Goal: Task Accomplishment & Management: Complete application form

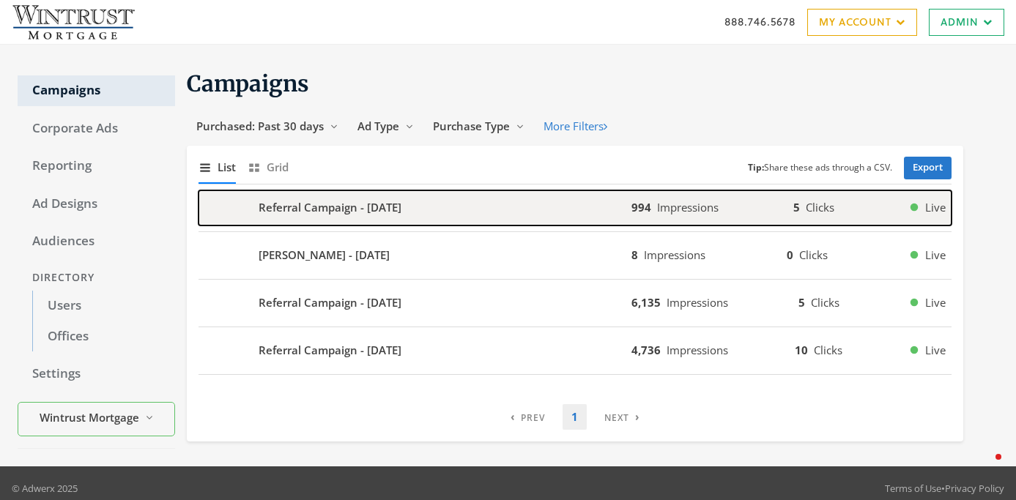
click at [524, 212] on div "Referral Campaign - 2025-08-30" at bounding box center [414, 207] width 433 height 35
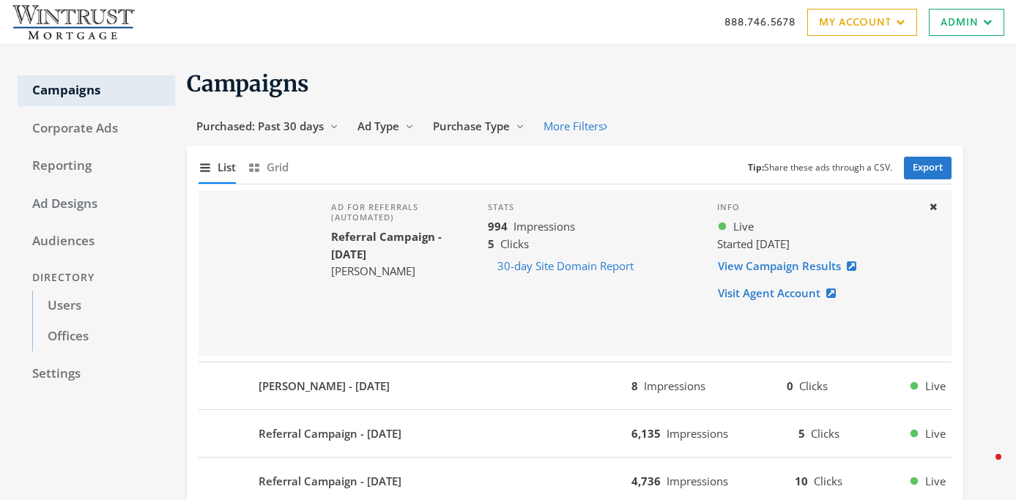
click at [641, 46] on div "Campaigns Corporate Ads Reporting Ad Designs Audiences Directory Users Offices …" at bounding box center [508, 317] width 1016 height 545
click at [93, 313] on link "Users" at bounding box center [103, 306] width 143 height 31
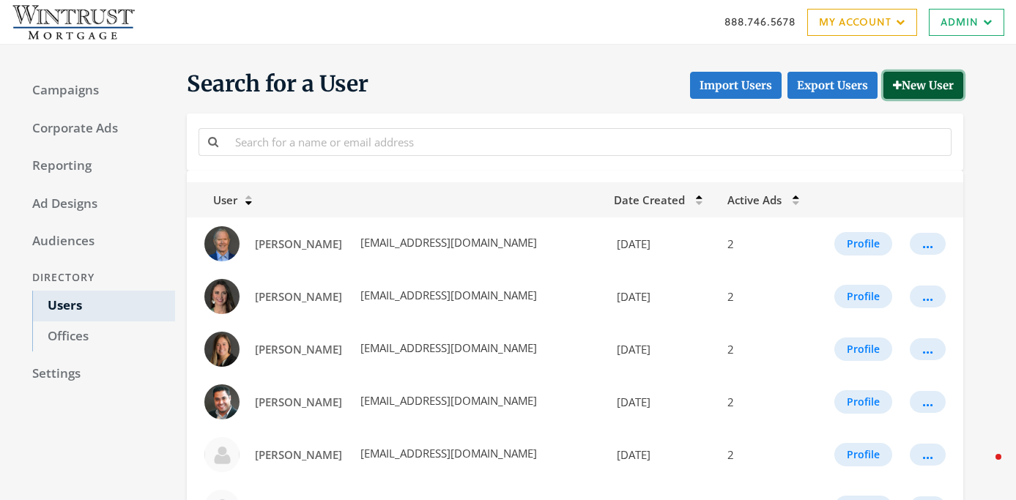
click at [920, 87] on button "New User" at bounding box center [923, 85] width 80 height 27
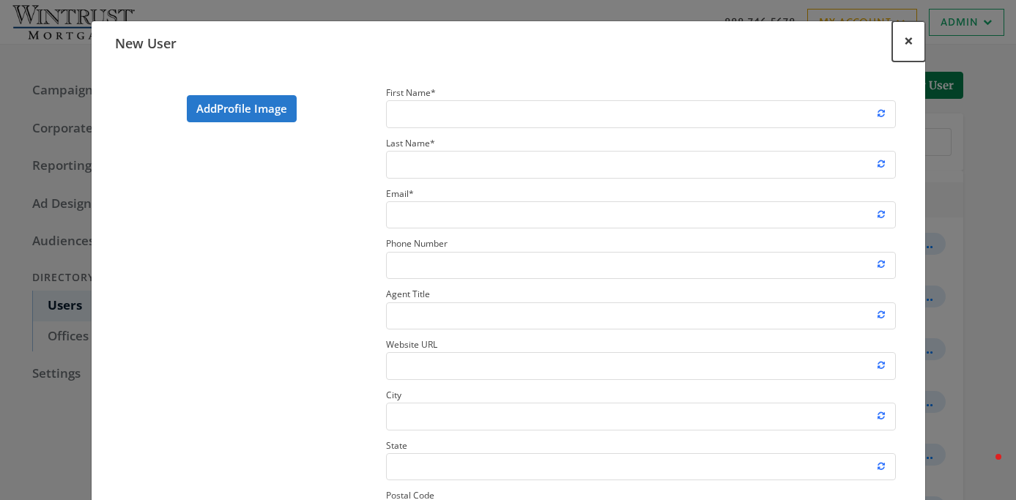
click at [904, 49] on span "×" at bounding box center [909, 40] width 10 height 23
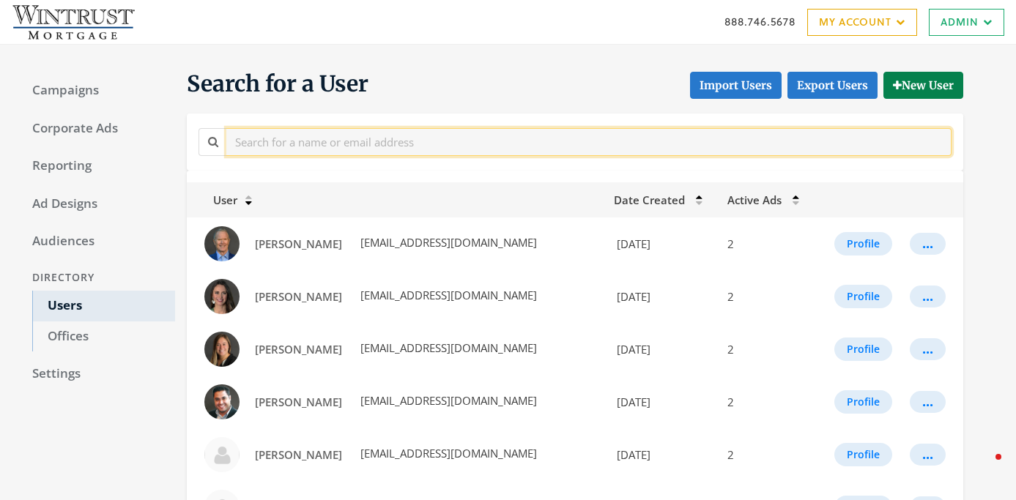
click at [481, 149] on input "text" at bounding box center [588, 141] width 725 height 27
paste input "Jeff Schneller"
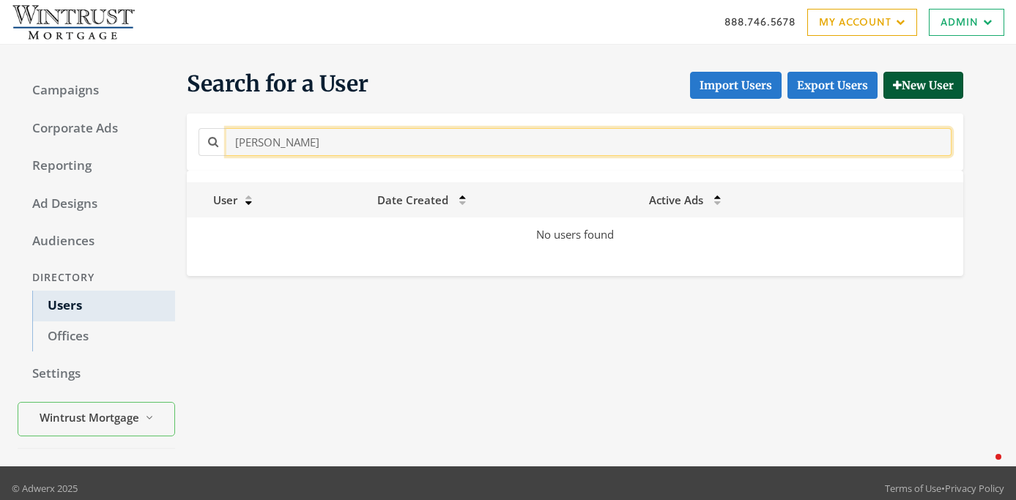
type input "Jeff Schneller"
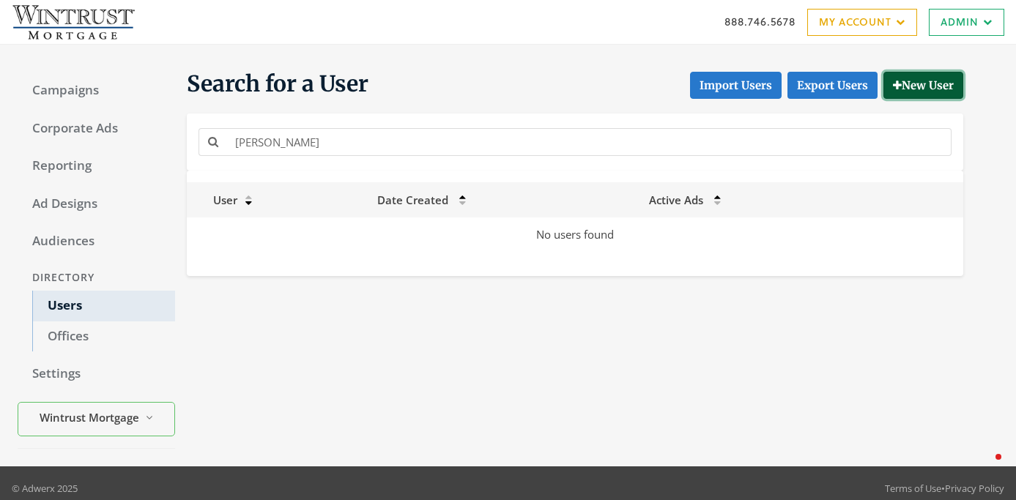
click at [915, 89] on button "New User" at bounding box center [923, 85] width 80 height 27
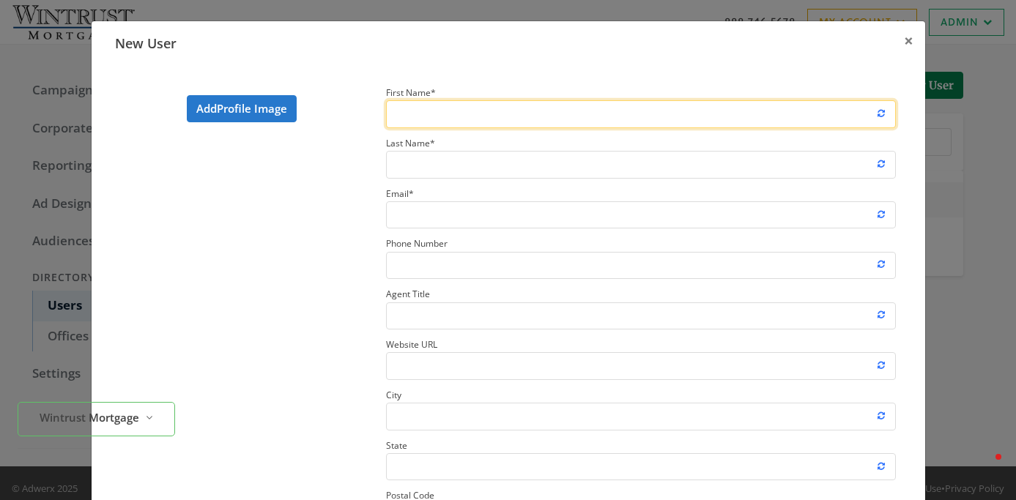
click at [432, 116] on input "First Name *" at bounding box center [641, 113] width 510 height 27
paste input "Jeff Schneller"
click at [433, 113] on input "Jeff Schneller" at bounding box center [641, 113] width 510 height 27
type input "Jeff"
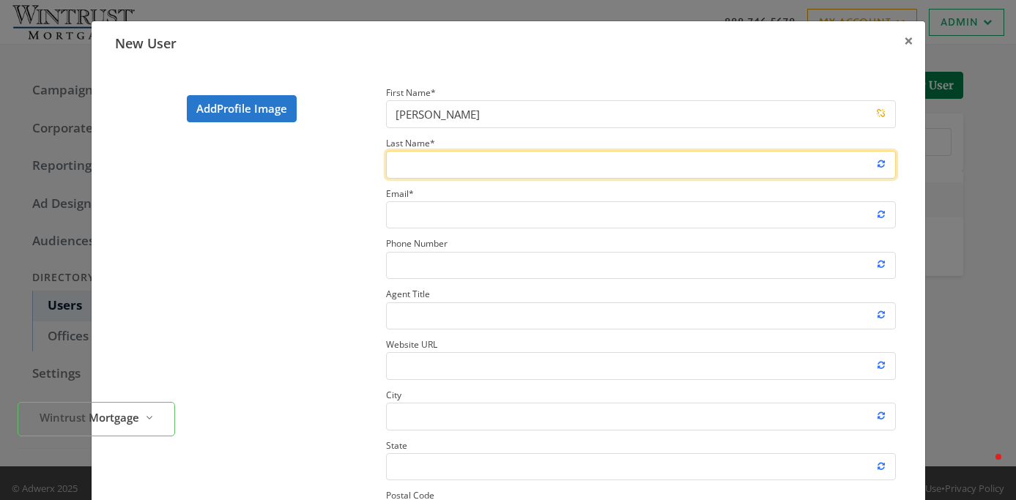
click at [414, 171] on input "Last Name *" at bounding box center [641, 164] width 510 height 27
paste input "Schneller"
type input "Schneller"
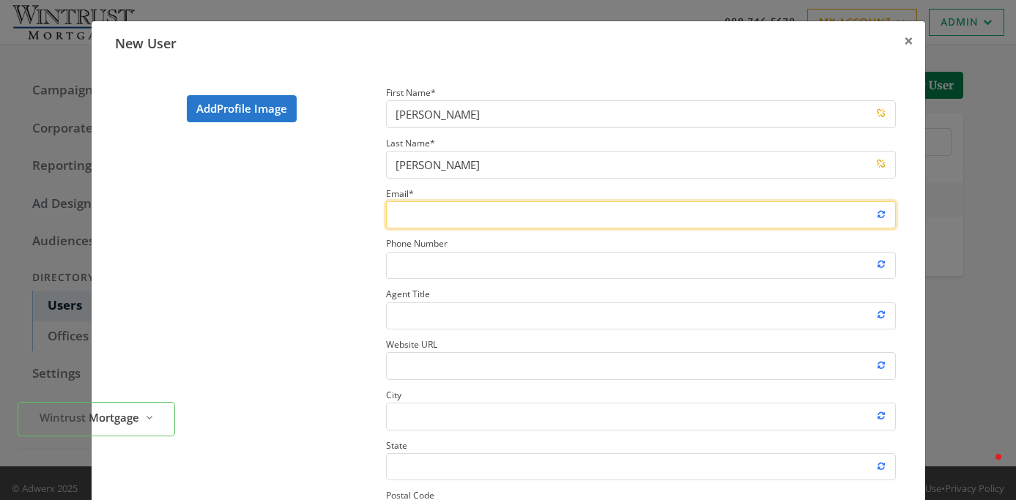
click at [454, 227] on input "Email *" at bounding box center [641, 214] width 510 height 27
paste input "JSchneller@wintrustmortgage.com"
type input "JSchneller@wintrustmortgage.com"
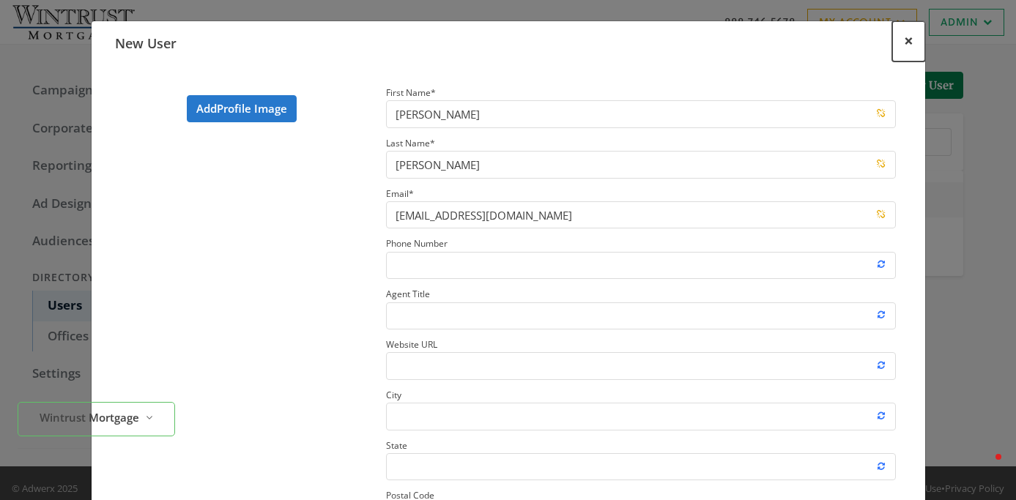
click at [916, 45] on button "×" at bounding box center [908, 41] width 33 height 40
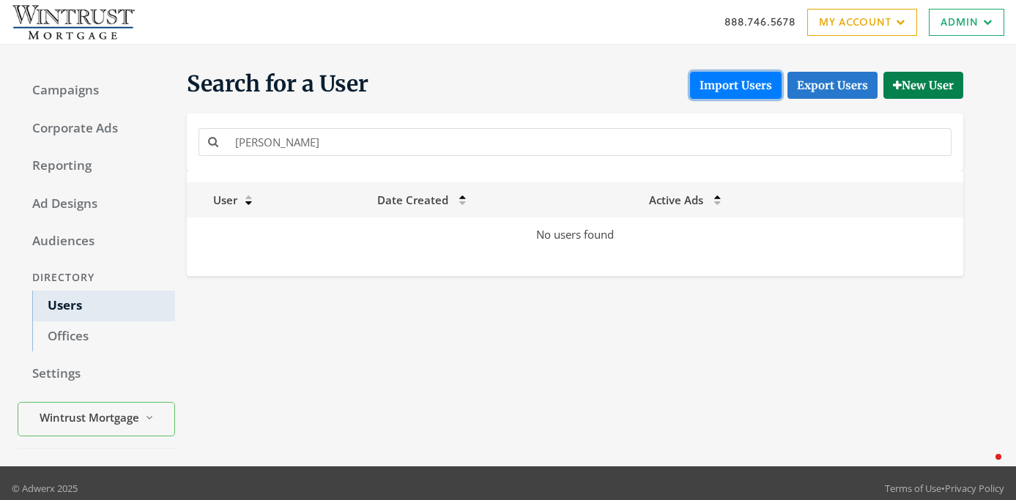
click at [737, 87] on button "Import Users" at bounding box center [736, 85] width 92 height 27
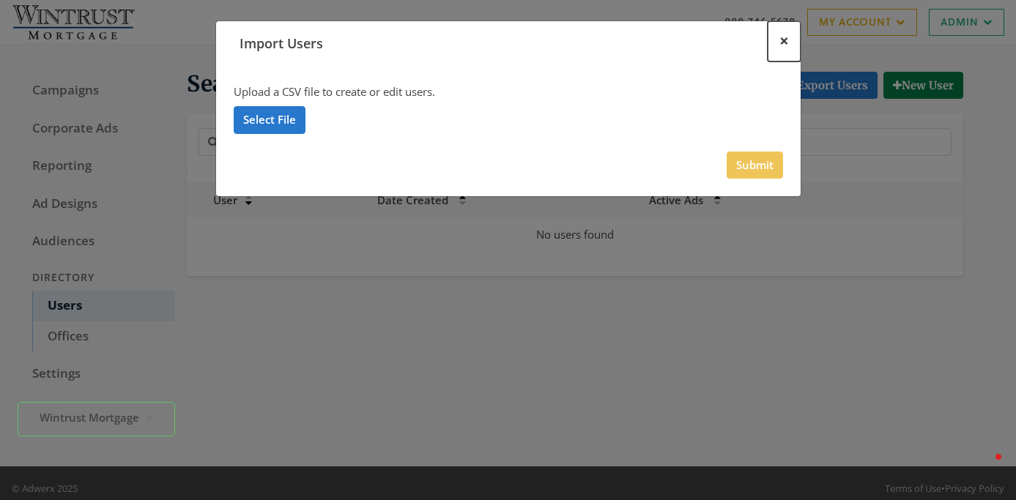
click at [783, 44] on span "×" at bounding box center [784, 40] width 10 height 23
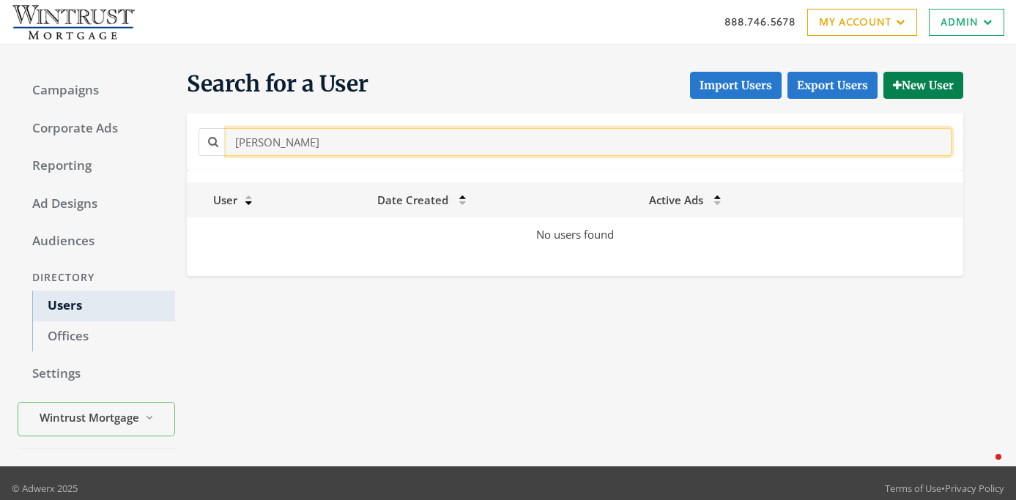
click at [369, 146] on input "Jeff Schneller" at bounding box center [588, 141] width 725 height 27
paste input "ames Burke"
type input "James Burke"
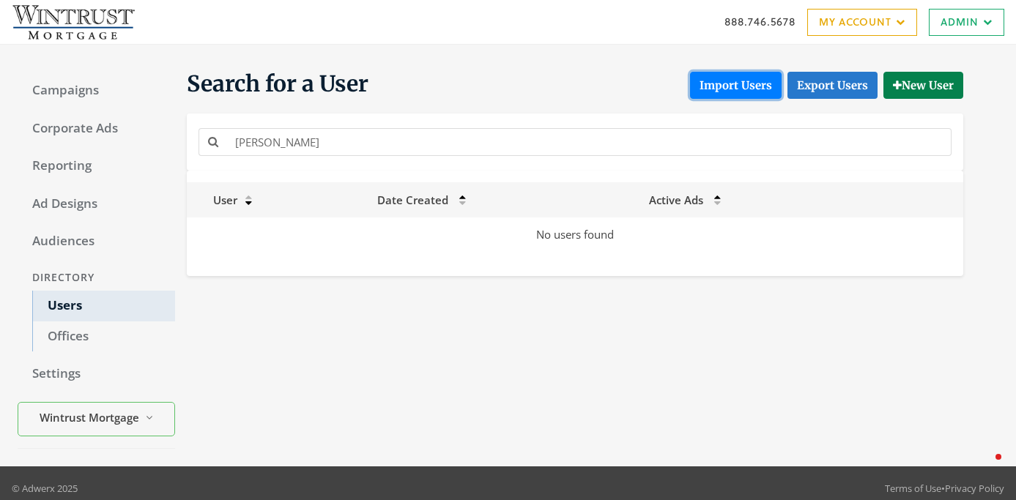
click at [714, 89] on button "Import Users" at bounding box center [736, 85] width 92 height 27
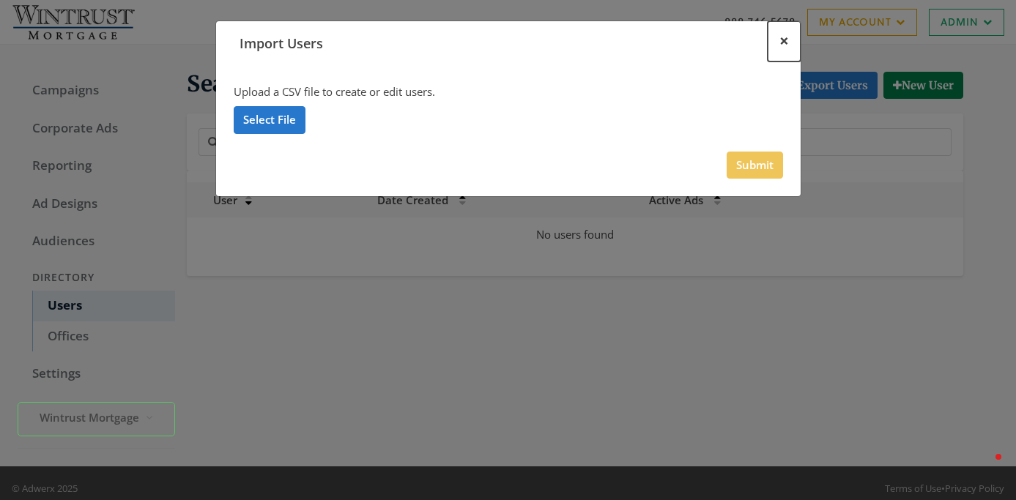
click at [785, 38] on span "×" at bounding box center [784, 40] width 10 height 23
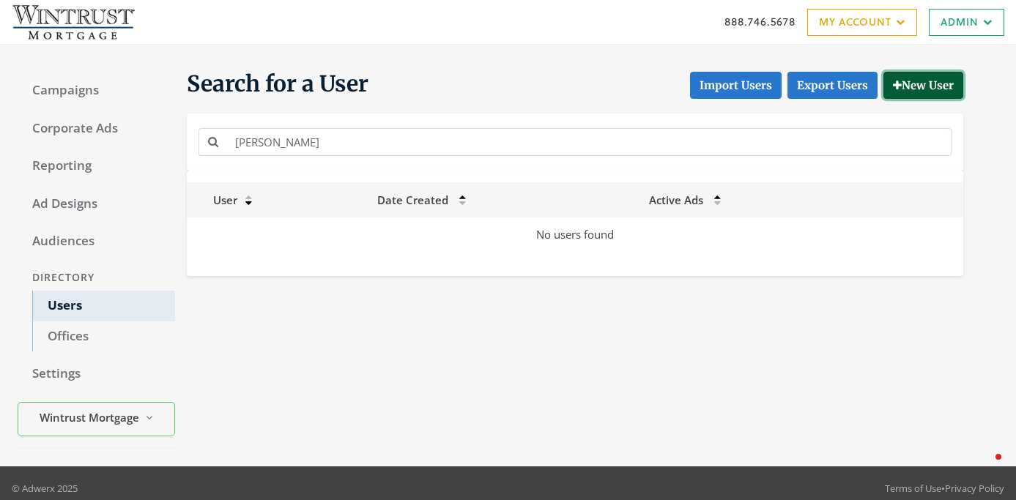
click at [913, 84] on button "New User" at bounding box center [923, 85] width 80 height 27
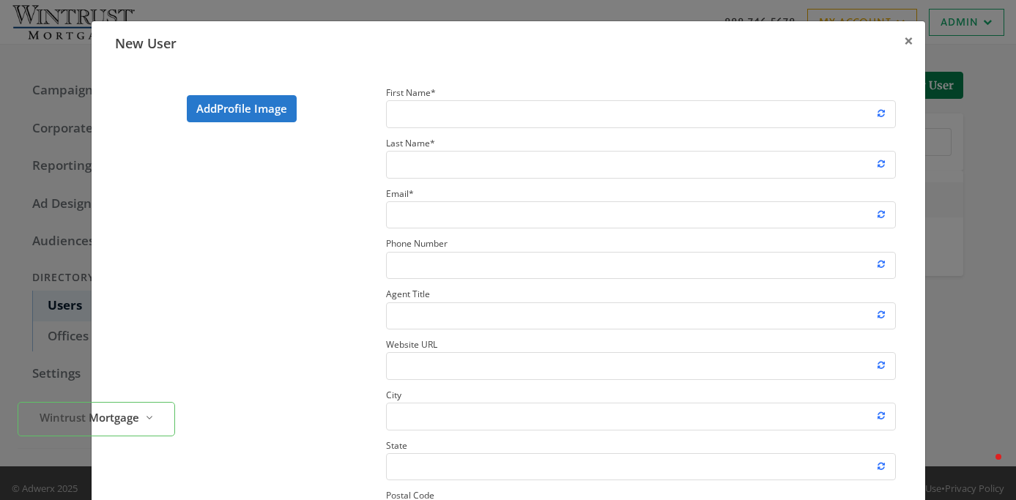
click at [420, 94] on small "First Name *" at bounding box center [411, 92] width 50 height 12
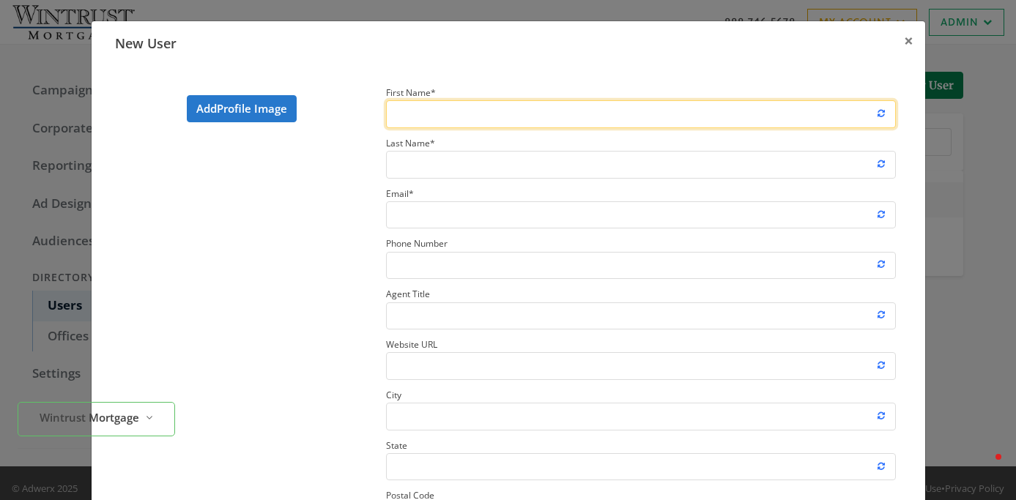
click at [420, 100] on input "First Name *" at bounding box center [641, 113] width 510 height 27
paste input "James Burke"
click at [439, 118] on input "James Burke" at bounding box center [641, 113] width 510 height 27
type input "James"
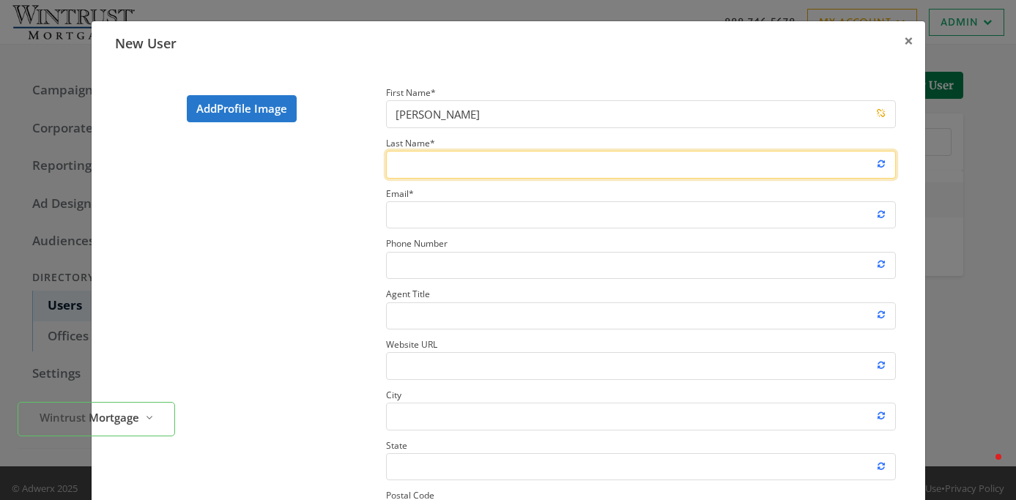
click at [417, 157] on input "Last Name *" at bounding box center [641, 164] width 510 height 27
paste input "Burke"
type input "Burke"
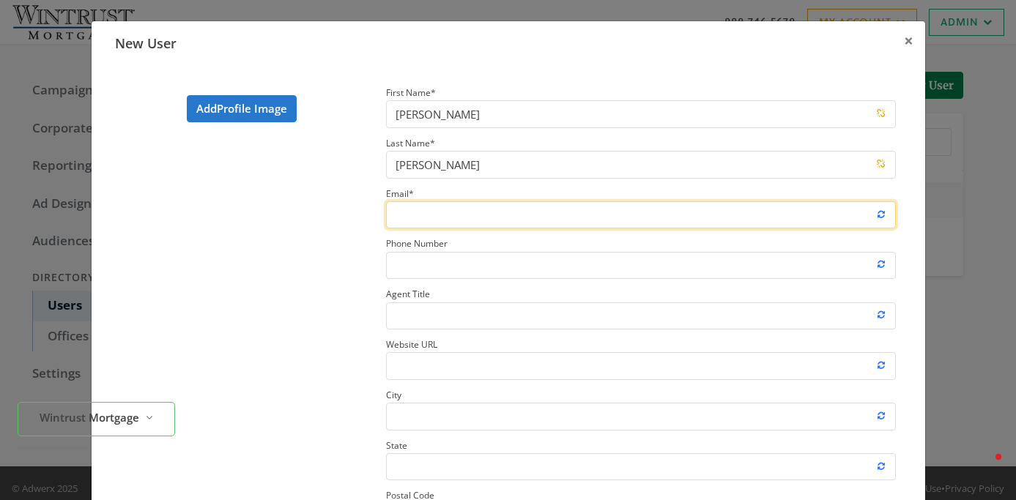
click at [544, 207] on input "Email *" at bounding box center [641, 214] width 510 height 27
paste input "JBurke@wintrustmortgage.com"
type input "JBurke@wintrustmortgage.com"
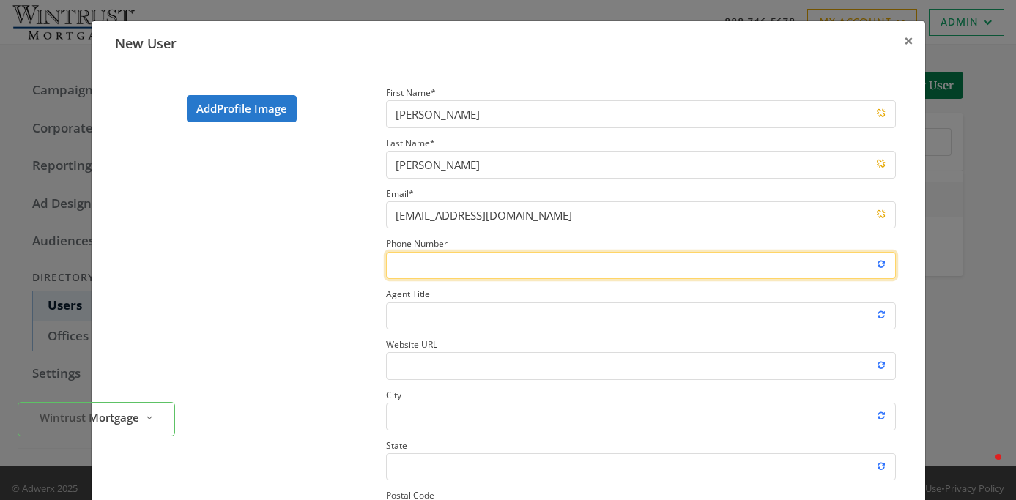
click at [502, 268] on input "Phone Number" at bounding box center [641, 265] width 510 height 27
paste input "847-939-9000"
type input "847-939-9000"
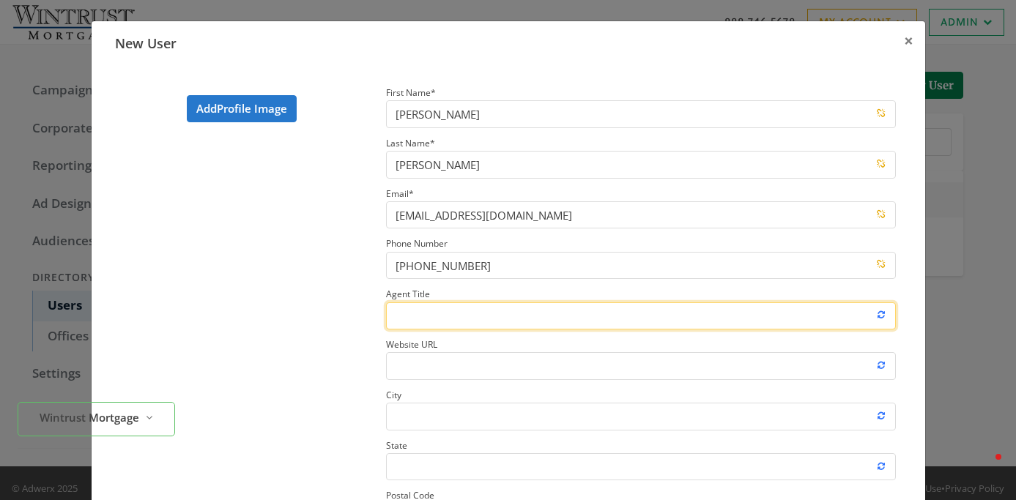
click at [424, 314] on input "Agent Title" at bounding box center [641, 315] width 510 height 27
paste input "AVP Branch Manager"
type input "AVP Branch Manager"
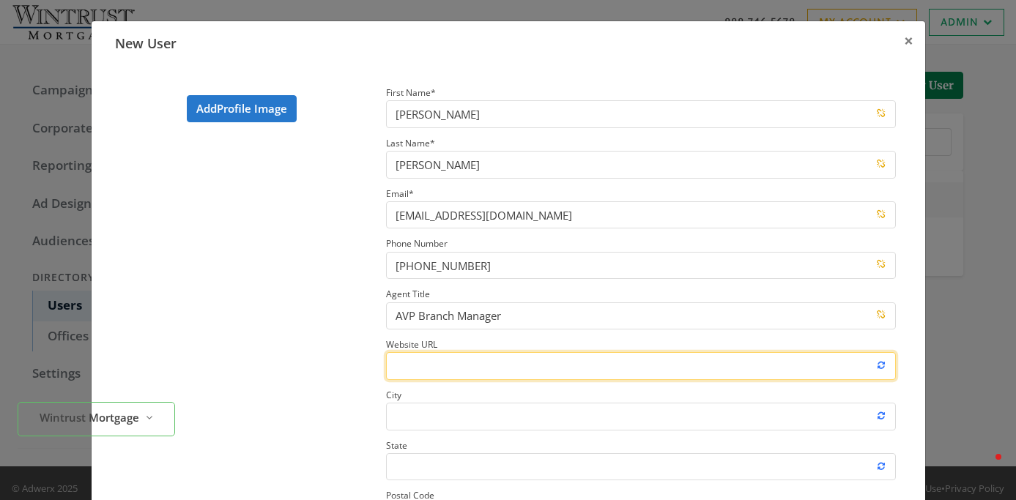
click at [406, 363] on input "Website URL" at bounding box center [641, 365] width 510 height 27
paste input "https://www.wintrustmortgage.com/james-burke"
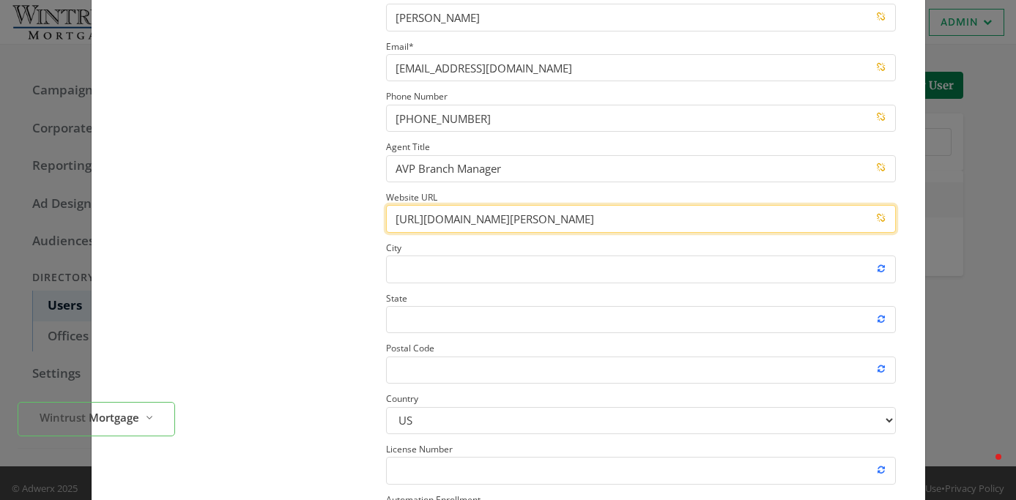
scroll to position [161, 0]
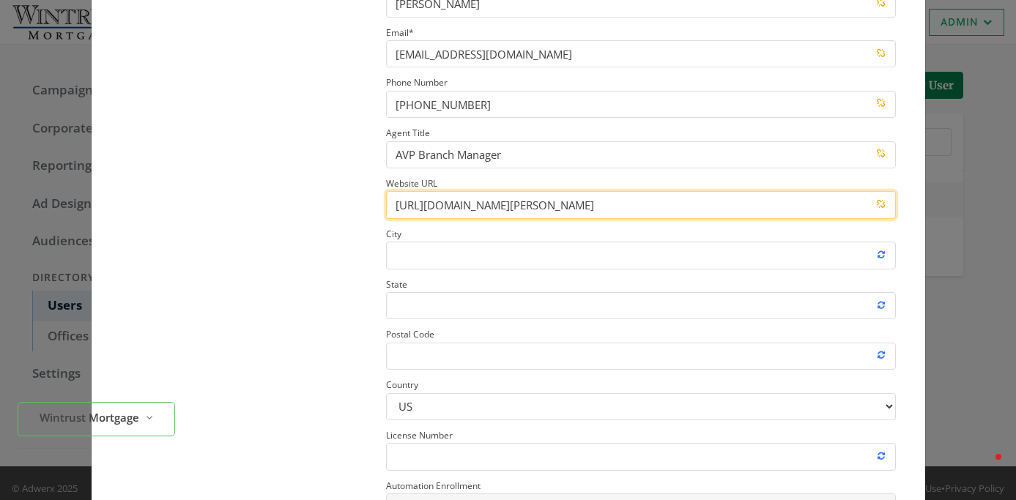
type input "https://www.wintrustmortgage.com/james-burke"
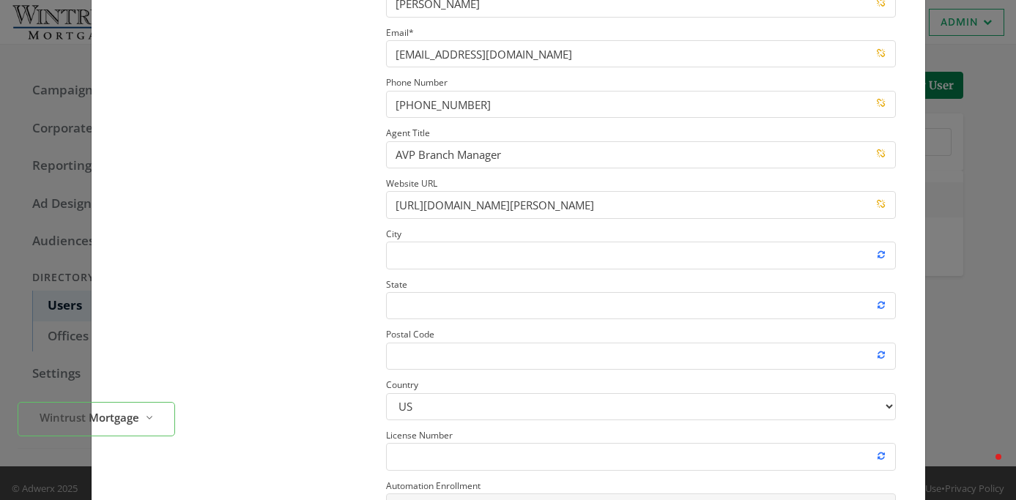
click at [551, 240] on label "City" at bounding box center [641, 247] width 510 height 45
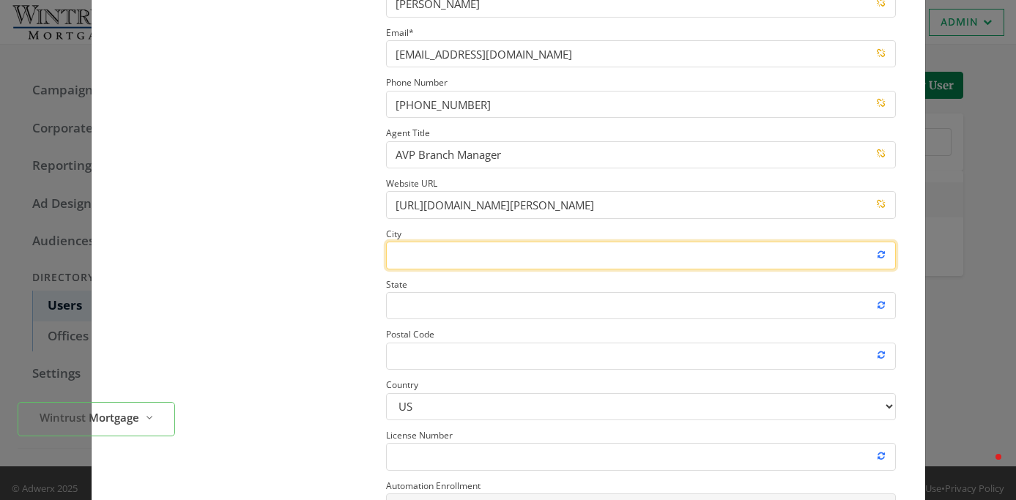
click at [551, 242] on input "City" at bounding box center [641, 255] width 510 height 27
type input "Chicago"
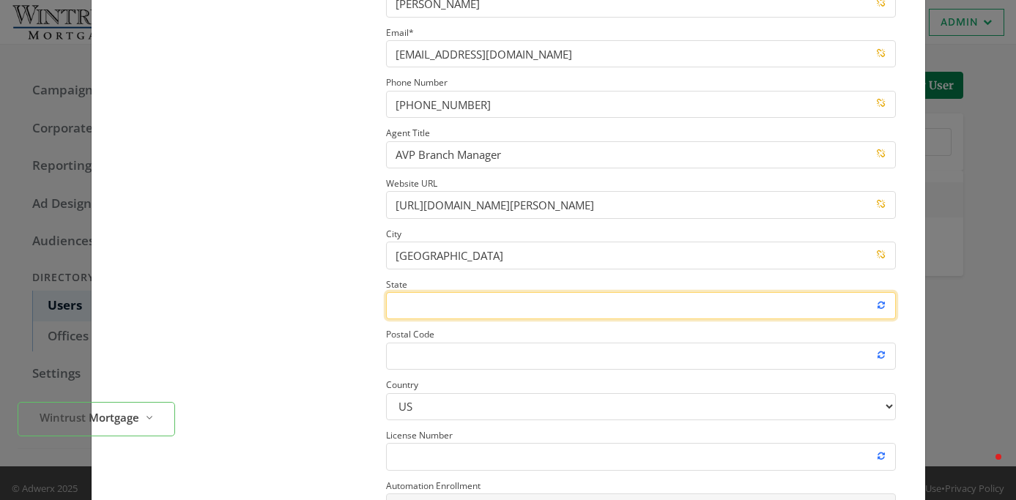
click at [490, 294] on input "State" at bounding box center [641, 305] width 510 height 27
type input "i"
type input "IL"
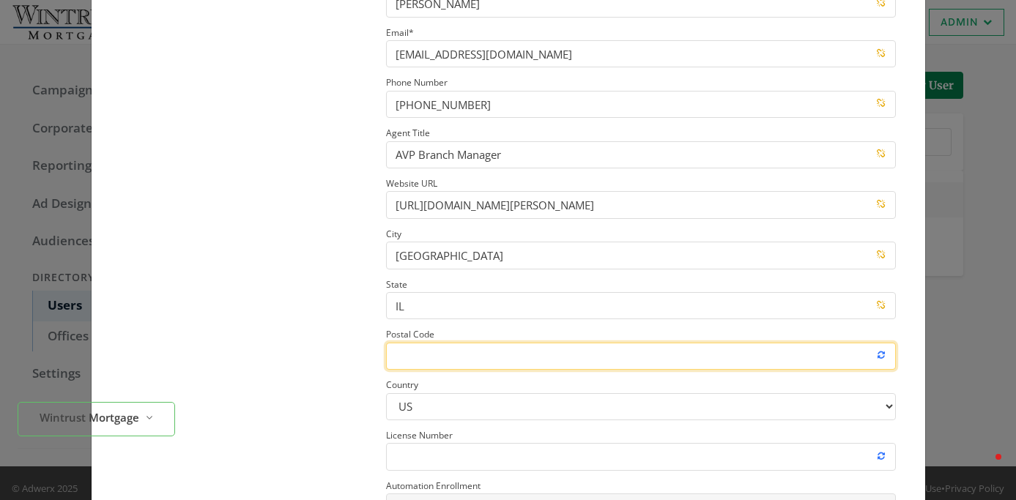
click at [447, 357] on input "Postal Code" at bounding box center [641, 356] width 510 height 27
paste input "60604"
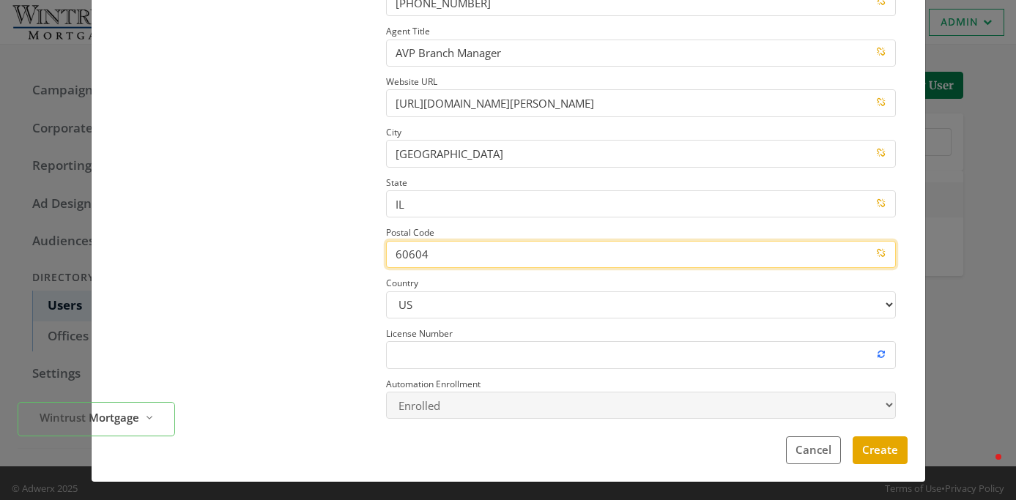
scroll to position [266, 0]
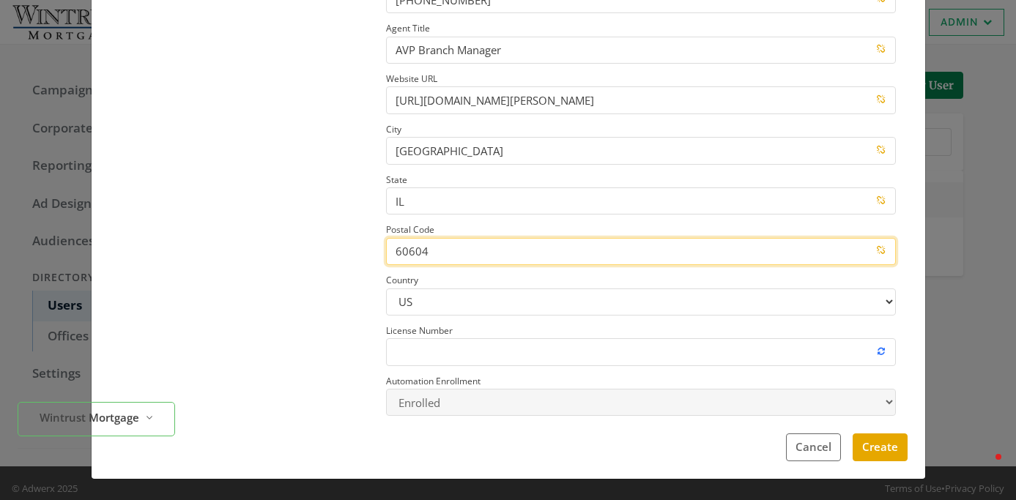
type input "60604"
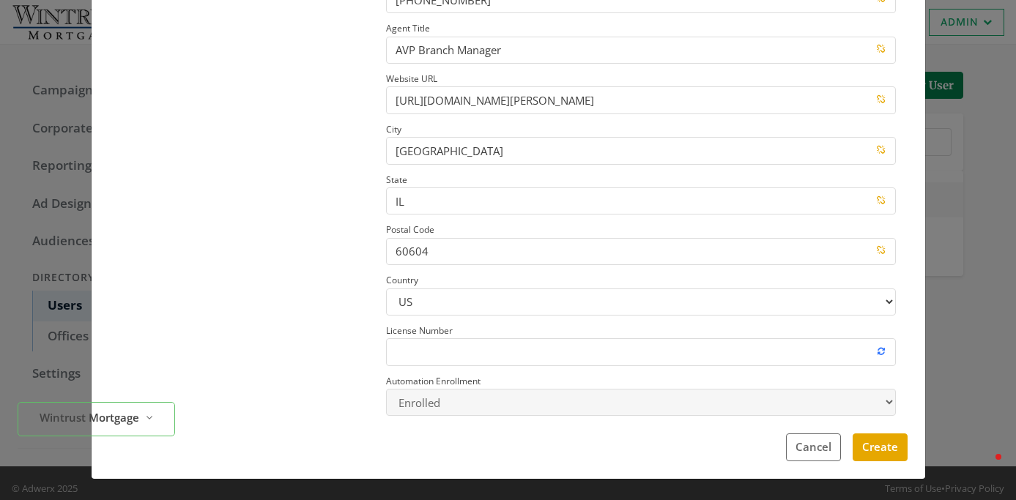
click at [410, 338] on label "License Number" at bounding box center [641, 343] width 510 height 45
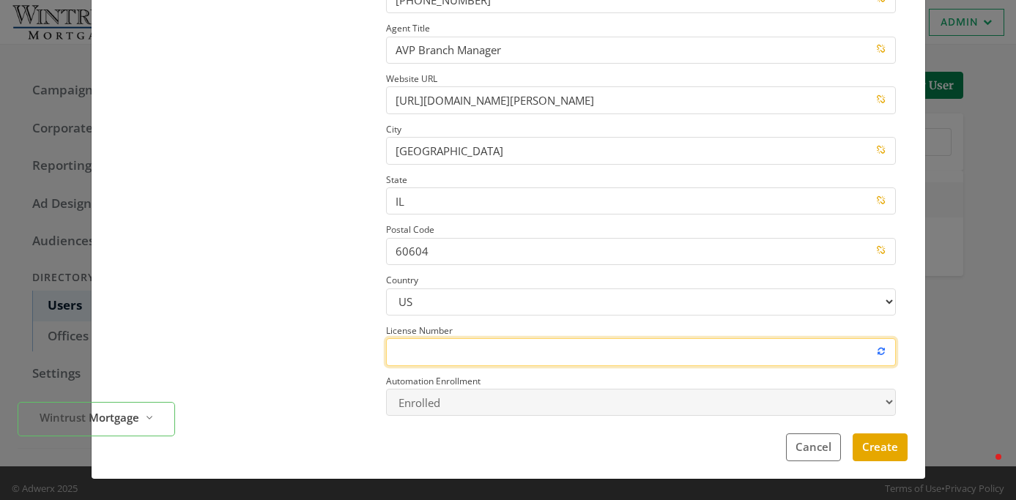
click at [410, 338] on input "License Number" at bounding box center [641, 351] width 510 height 27
paste input "#443269"
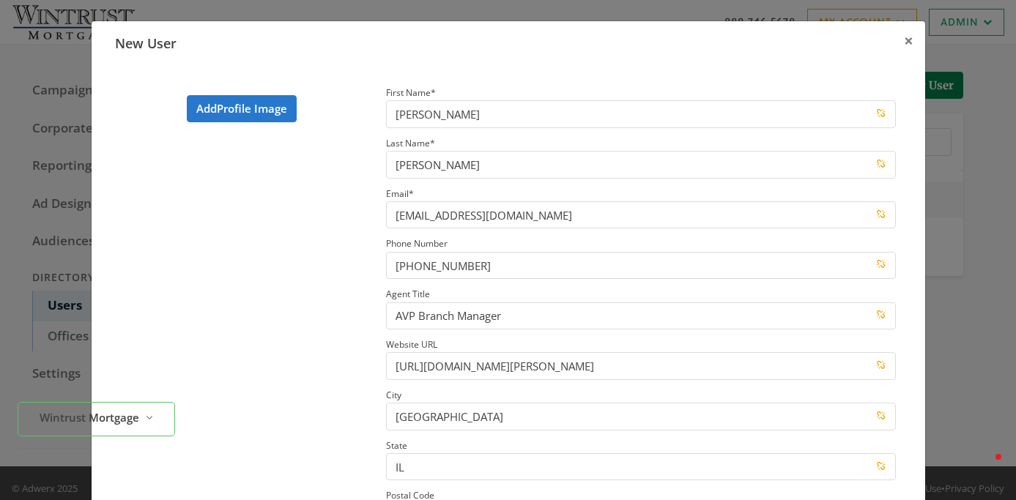
type input "#443269"
click at [245, 115] on label "Add Profile Image" at bounding box center [242, 108] width 110 height 27
click at [0, 0] on input "Add Profile Image" at bounding box center [0, 0] width 0 height 0
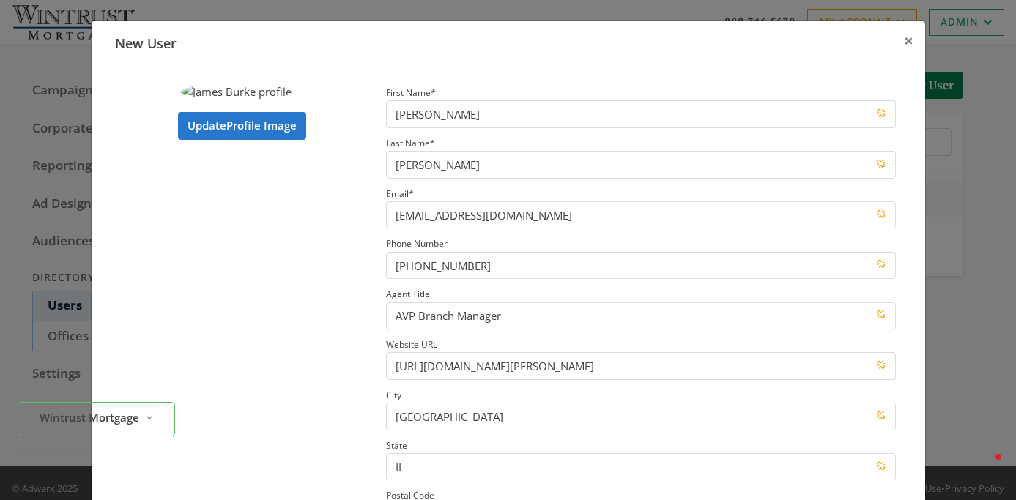
scroll to position [266, 0]
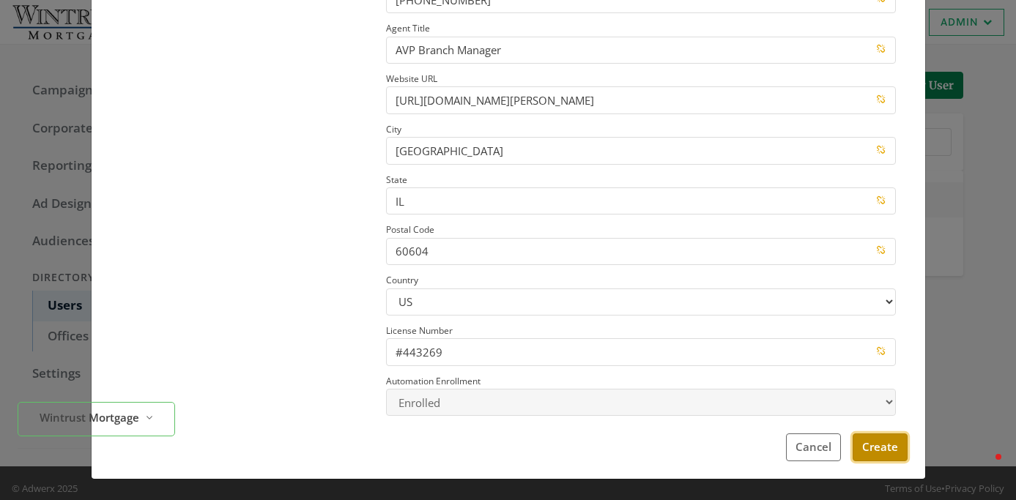
click at [866, 447] on button "Create" at bounding box center [879, 446] width 55 height 27
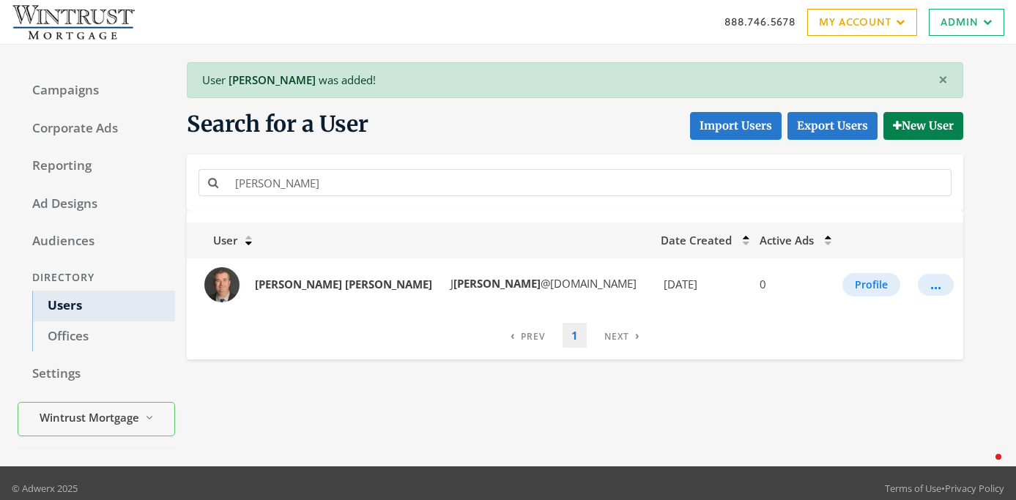
click at [949, 35] on div "888.746.5678 My Account My Campaigns Account Summary Compliance Dashboard Enter…" at bounding box center [508, 22] width 1016 height 44
click at [974, 32] on link "Admin" at bounding box center [965, 22] width 75 height 27
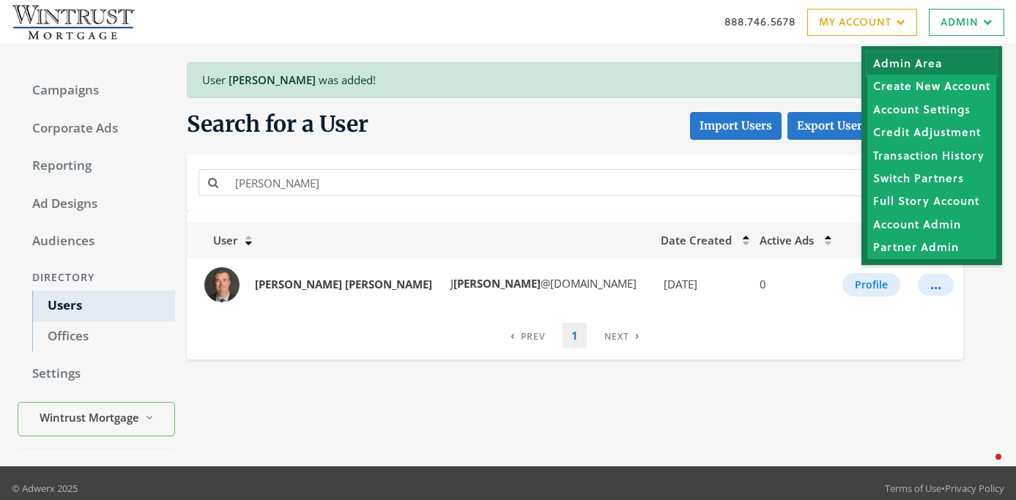
click at [926, 70] on link "Admin Area" at bounding box center [931, 63] width 129 height 23
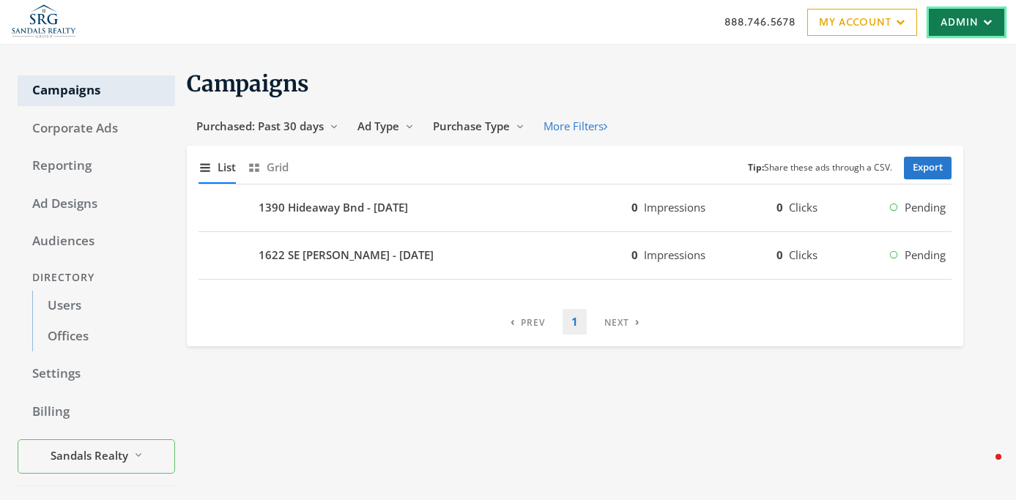
click at [978, 19] on icon at bounding box center [985, 22] width 14 height 9
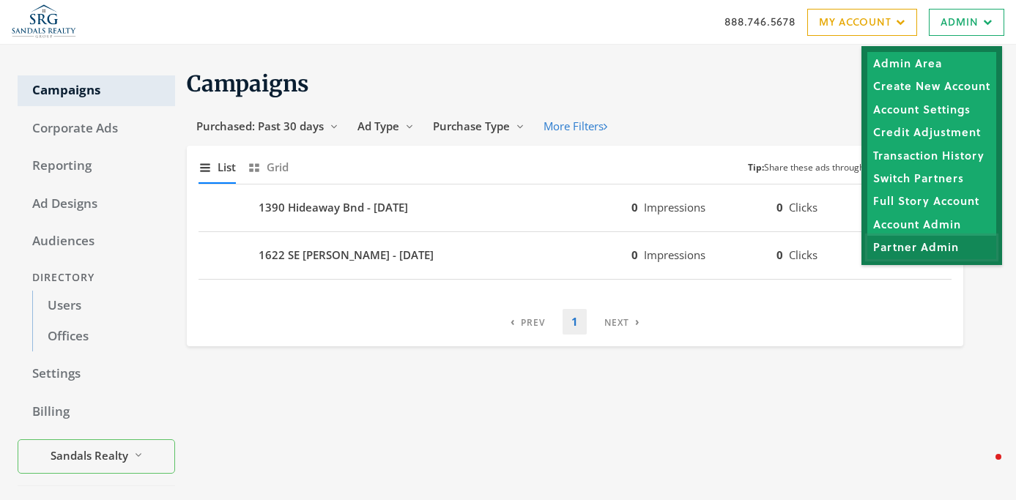
click at [885, 244] on link "Partner Admin" at bounding box center [931, 247] width 129 height 23
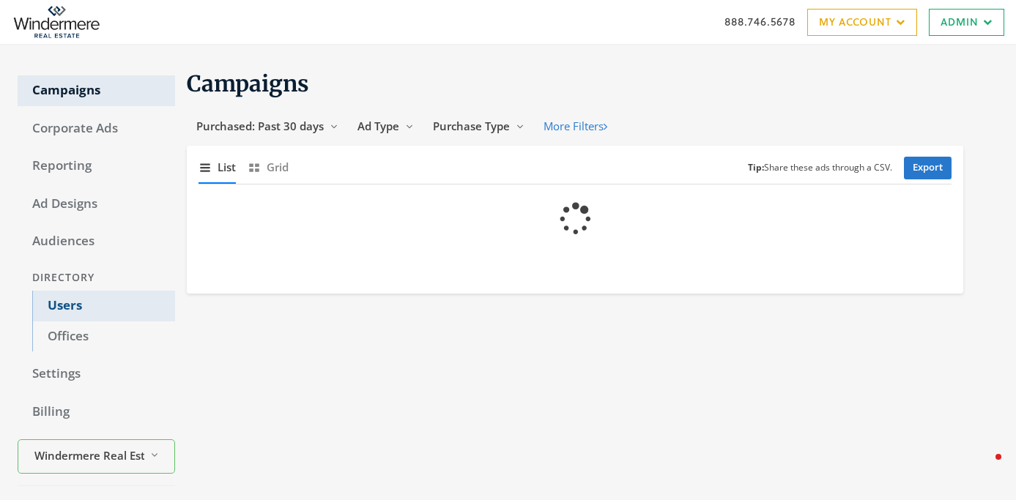
click at [104, 298] on link "Users" at bounding box center [103, 306] width 143 height 31
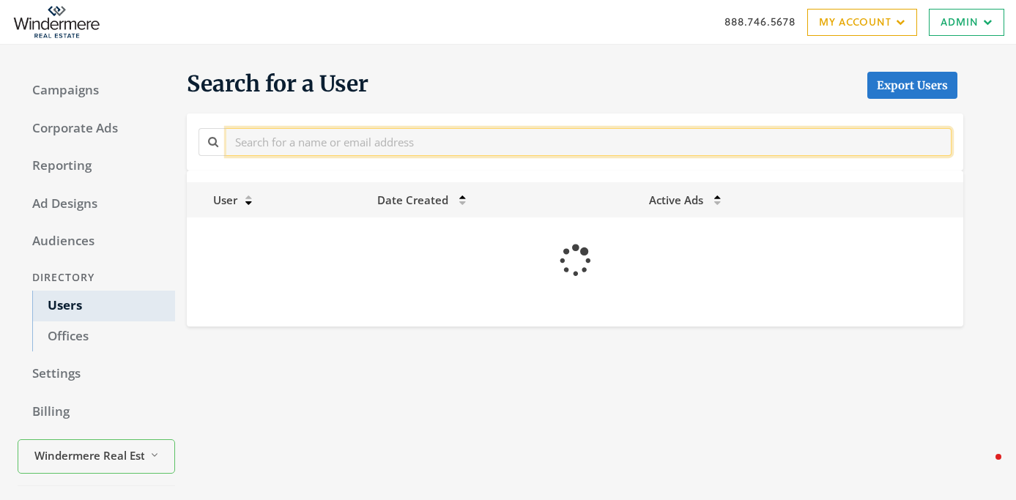
click at [407, 143] on input "text" at bounding box center [588, 141] width 725 height 27
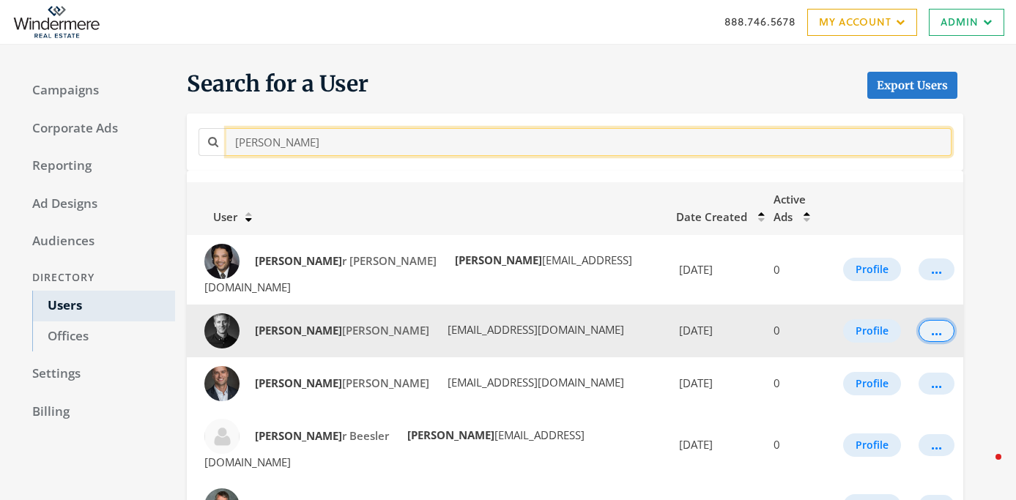
type input "christophe"
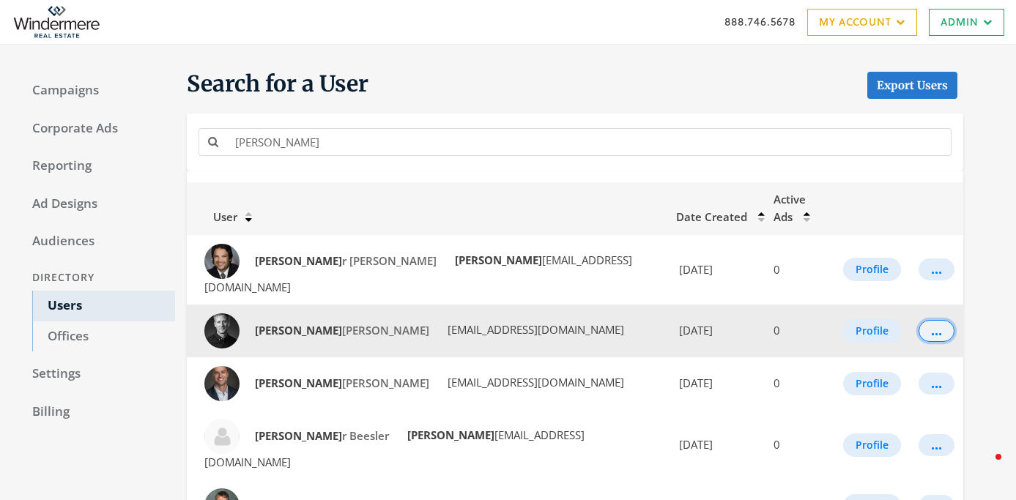
click at [934, 330] on div "..." at bounding box center [936, 330] width 11 height 1
